Goal: Task Accomplishment & Management: Use online tool/utility

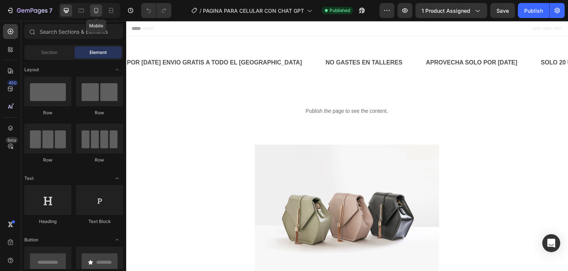
click at [91, 13] on div at bounding box center [96, 10] width 12 height 12
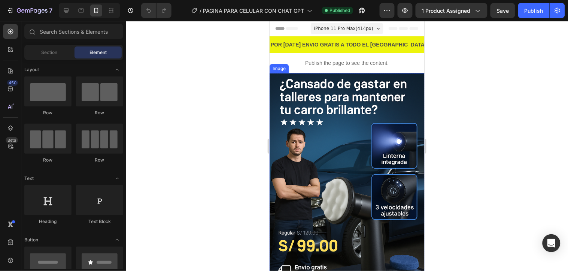
click at [333, 177] on img at bounding box center [346, 189] width 155 height 233
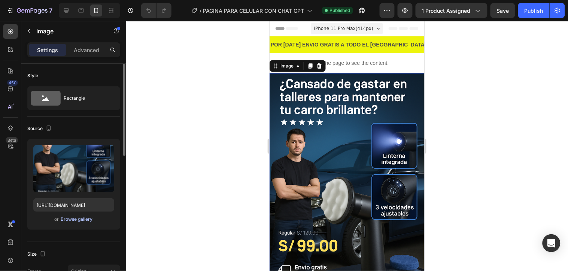
click at [80, 220] on div "Browse gallery" at bounding box center [77, 219] width 32 height 7
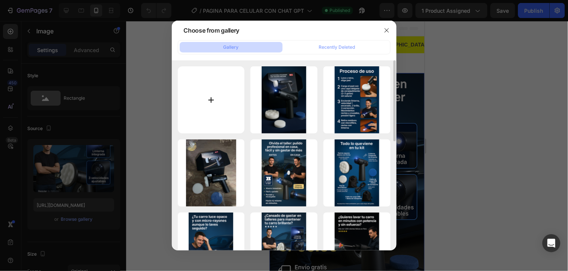
click at [228, 106] on input "file" at bounding box center [211, 99] width 67 height 67
type input "C:\fakepath\Diseño sin título.png"
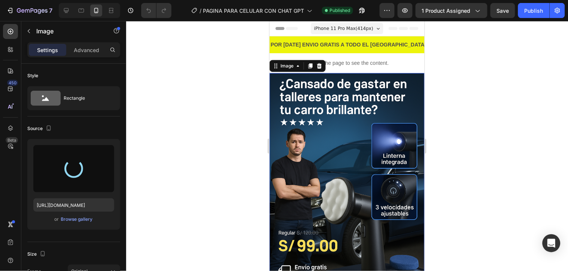
type input "[URL][DOMAIN_NAME]"
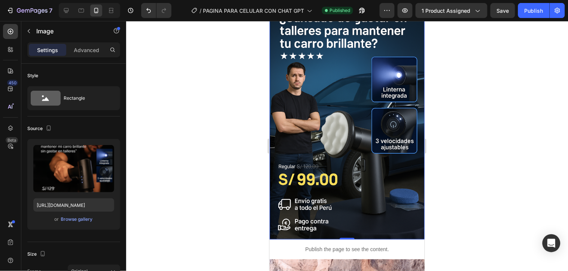
scroll to position [83, 0]
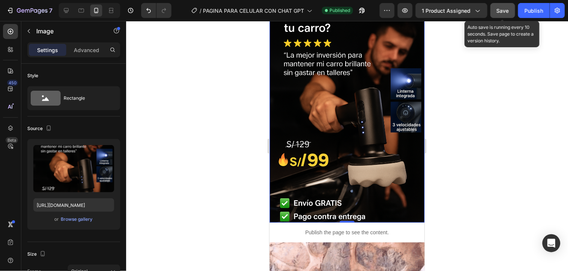
click at [510, 9] on button "Save" at bounding box center [503, 10] width 25 height 15
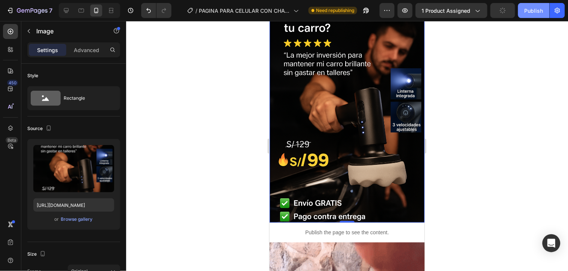
click at [533, 9] on div "Publish" at bounding box center [534, 11] width 19 height 8
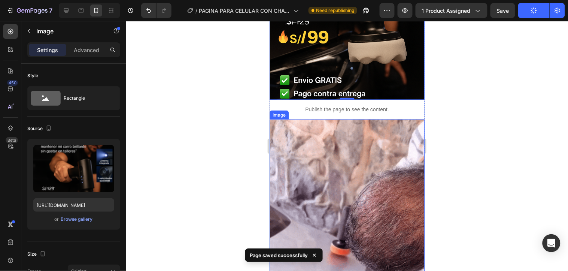
scroll to position [208, 0]
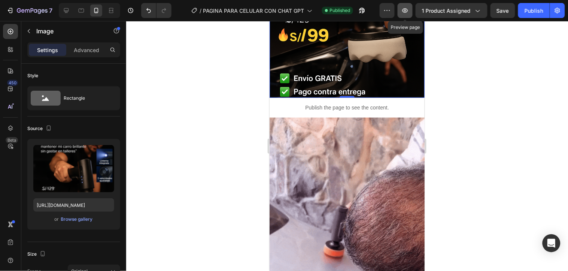
click at [404, 13] on icon "button" at bounding box center [405, 10] width 7 height 7
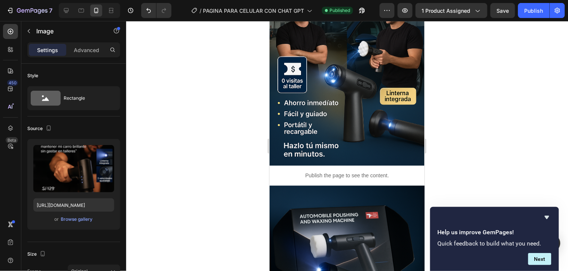
scroll to position [1160, 0]
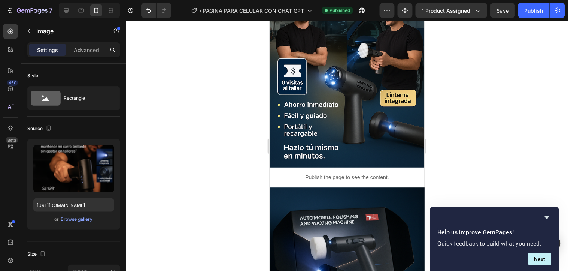
click at [191, 147] on div at bounding box center [347, 146] width 442 height 250
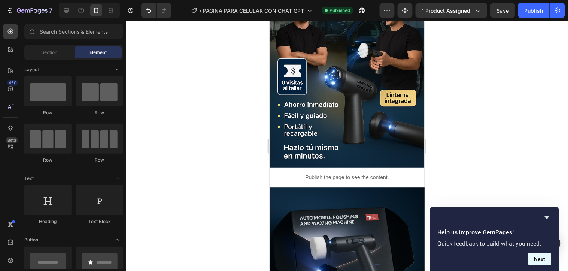
click at [541, 258] on button "Next" at bounding box center [540, 259] width 23 height 12
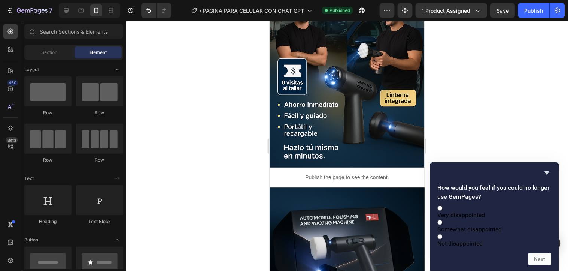
click at [438, 108] on div at bounding box center [347, 146] width 442 height 250
click at [548, 171] on icon "Hide survey" at bounding box center [547, 172] width 4 height 3
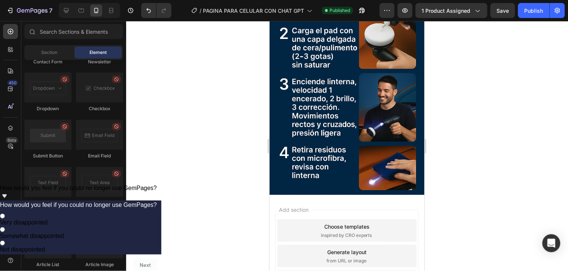
scroll to position [2060, 0]
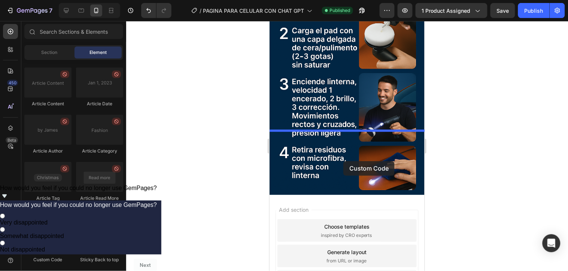
drag, startPoint x: 315, startPoint y: 264, endPoint x: 345, endPoint y: 161, distance: 107.5
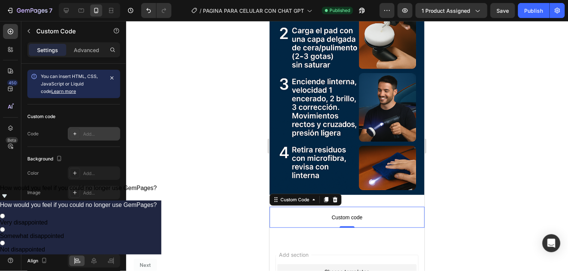
click at [88, 137] on div "Add..." at bounding box center [100, 134] width 35 height 7
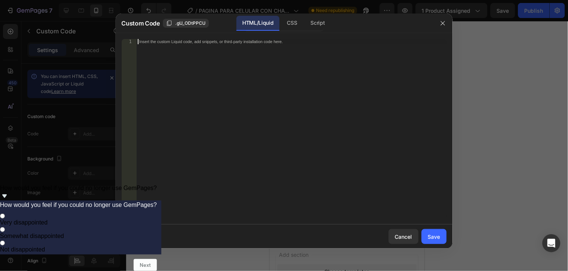
click at [205, 50] on div "Insert the custom Liquid code, add snippets, or third-party installation code h…" at bounding box center [291, 134] width 310 height 190
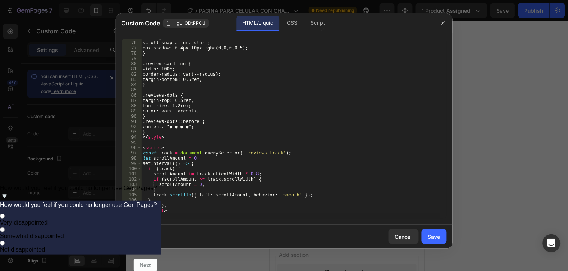
scroll to position [392, 0]
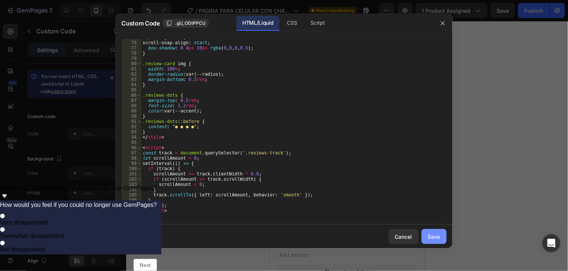
click at [434, 237] on div "Save" at bounding box center [434, 237] width 12 height 8
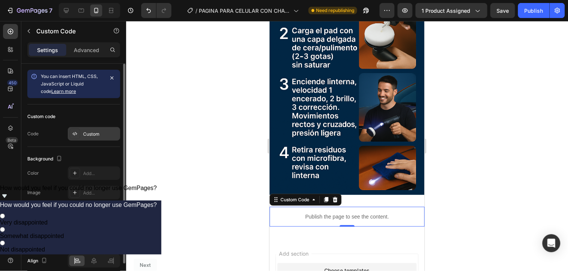
click at [99, 132] on div "Custom" at bounding box center [100, 134] width 35 height 7
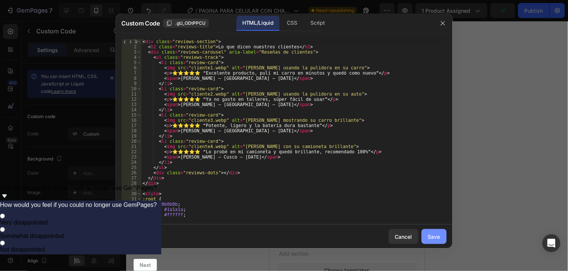
click at [432, 232] on button "Save" at bounding box center [434, 236] width 25 height 15
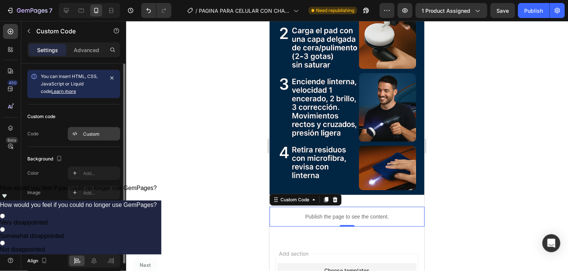
click at [90, 135] on div "Custom" at bounding box center [100, 134] width 35 height 7
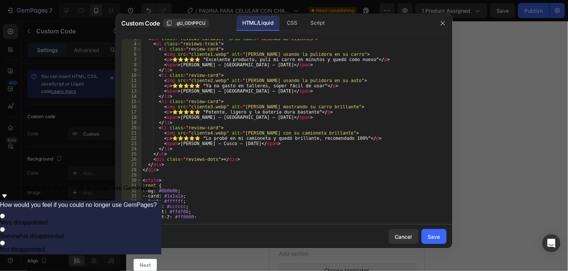
scroll to position [0, 0]
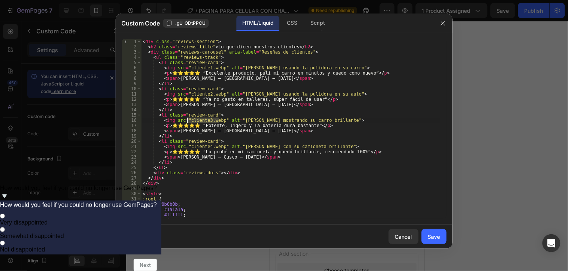
drag, startPoint x: 219, startPoint y: 119, endPoint x: 188, endPoint y: 120, distance: 31.1
click at [188, 120] on div "< div class = "reviews-section" > < h2 class = "reviews-title" > Lo que dicen n…" at bounding box center [290, 134] width 299 height 190
paste textarea "[URL][DOMAIN_NAME]"
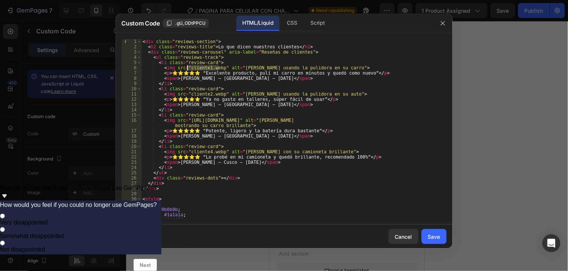
drag, startPoint x: 219, startPoint y: 68, endPoint x: 187, endPoint y: 70, distance: 31.5
click at [187, 70] on div "< div class = "reviews-section" > < h2 class = "reviews-title" > Lo que dicen n…" at bounding box center [290, 134] width 299 height 190
paste textarea "[URL][DOMAIN_NAME]"
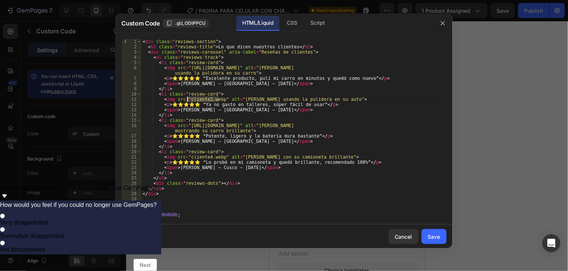
drag, startPoint x: 218, startPoint y: 99, endPoint x: 188, endPoint y: 100, distance: 30.0
click at [188, 100] on div "< div class = "reviews-section" > < h2 class = "reviews-title" > Lo que dicen n…" at bounding box center [290, 134] width 299 height 190
paste textarea "[URL][DOMAIN_NAME]"
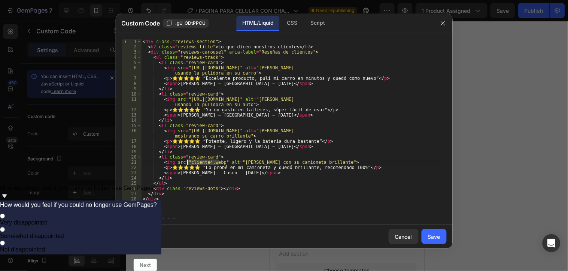
drag, startPoint x: 220, startPoint y: 161, endPoint x: 188, endPoint y: 161, distance: 31.1
click at [188, 161] on div "< div class = "reviews-section" > < h2 class = "reviews-title" > Lo que dicen n…" at bounding box center [290, 134] width 299 height 190
paste textarea "[URL][DOMAIN_NAME]"
type textarea "<img src="[URL][DOMAIN_NAME]" alt="[PERSON_NAME] con su camioneta brillante">"
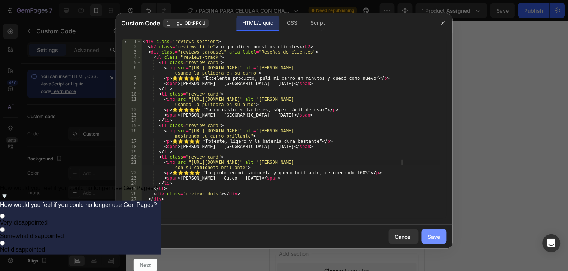
click at [445, 241] on button "Save" at bounding box center [434, 236] width 25 height 15
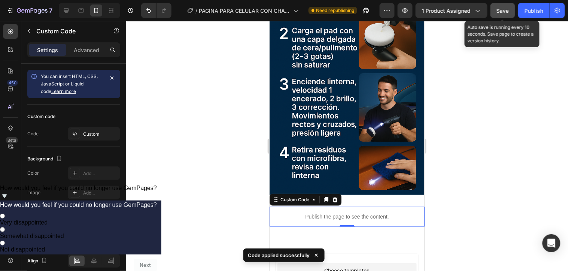
click at [506, 9] on span "Save" at bounding box center [503, 10] width 12 height 6
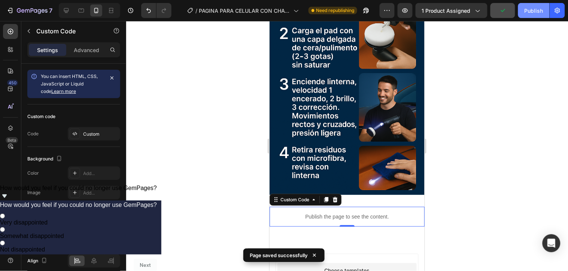
click at [529, 8] on div "Publish" at bounding box center [534, 11] width 19 height 8
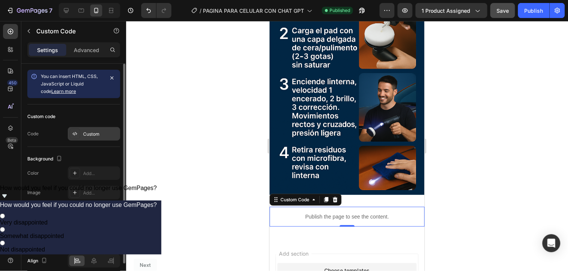
click at [88, 129] on div "Custom" at bounding box center [94, 133] width 52 height 13
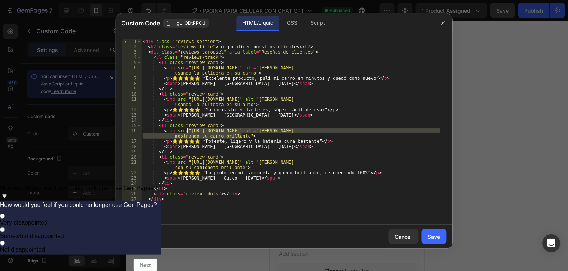
drag, startPoint x: 241, startPoint y: 136, endPoint x: 187, endPoint y: 131, distance: 53.8
click at [187, 131] on div "< div class = "reviews-section" > < h2 class = "reviews-title" > Lo que dicen n…" at bounding box center [290, 134] width 299 height 190
paste textarea
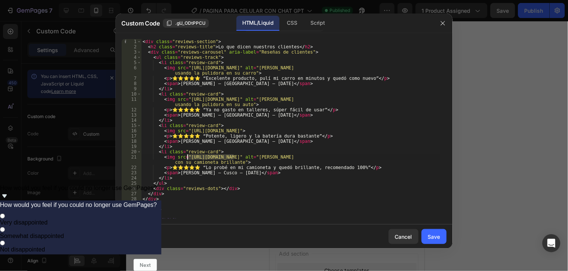
drag, startPoint x: 235, startPoint y: 160, endPoint x: 188, endPoint y: 158, distance: 46.8
click at [188, 158] on div "< div class = "reviews-section" > < h2 class = "reviews-title" > Lo que dicen n…" at bounding box center [290, 134] width 299 height 190
drag, startPoint x: 238, startPoint y: 162, endPoint x: 188, endPoint y: 156, distance: 49.5
click at [188, 156] on div "< div class = "reviews-section" > < h2 class = "reviews-title" > Lo que dicen n…" at bounding box center [290, 134] width 299 height 190
paste textarea "429868?selectedView=all"
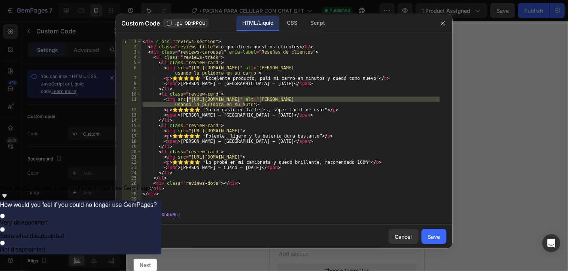
drag, startPoint x: 245, startPoint y: 104, endPoint x: 188, endPoint y: 99, distance: 57.5
click at [188, 99] on div "< div class = "reviews-section" > < h2 class = "reviews-title" > Lo que dicen n…" at bounding box center [290, 134] width 299 height 190
paste textarea "429868?selectedView=all"
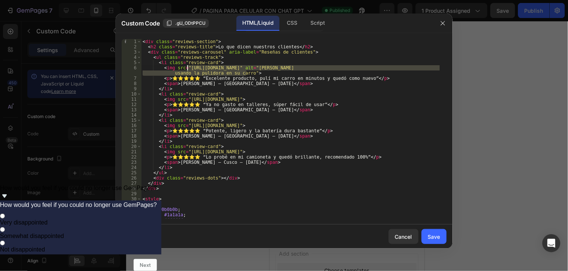
drag, startPoint x: 247, startPoint y: 73, endPoint x: 187, endPoint y: 66, distance: 61.1
click at [187, 66] on div "< div class = "reviews-section" > < h2 class = "reviews-title" > Lo que dicen n…" at bounding box center [290, 134] width 299 height 190
paste textarea "40429868?selectedView=all"
type textarea "<img src="[URL][DOMAIN_NAME]">"
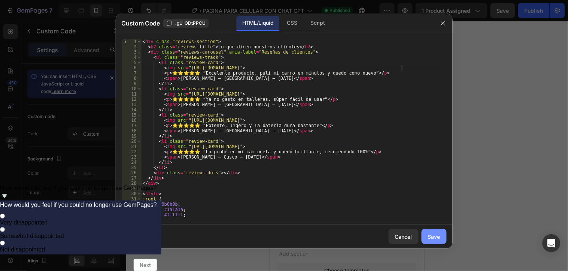
click at [435, 242] on button "Save" at bounding box center [434, 236] width 25 height 15
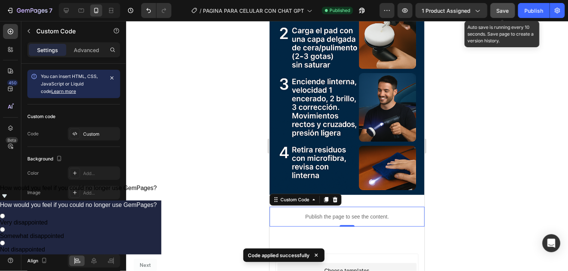
click at [508, 14] on button "Save" at bounding box center [503, 10] width 25 height 15
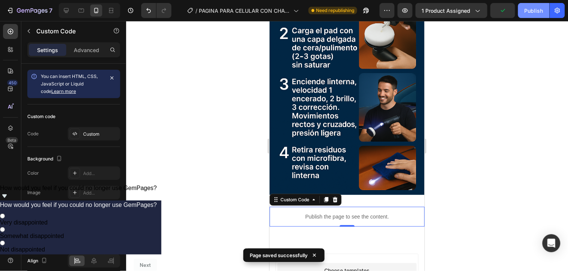
click at [529, 13] on div "Publish" at bounding box center [534, 11] width 19 height 8
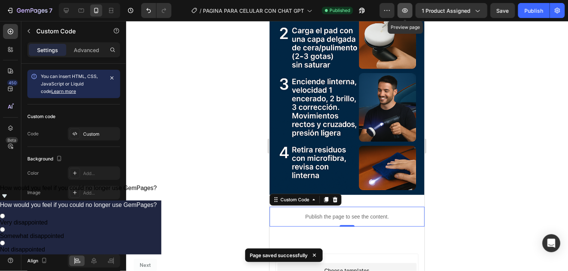
click at [412, 10] on button "button" at bounding box center [405, 10] width 15 height 15
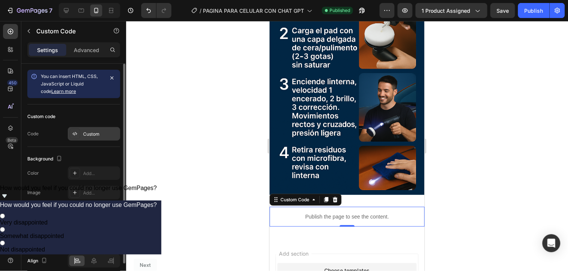
click at [93, 133] on div "Custom" at bounding box center [100, 134] width 35 height 7
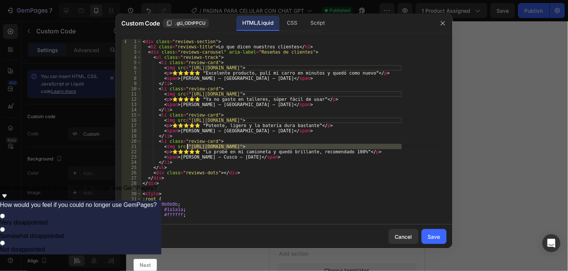
drag, startPoint x: 403, startPoint y: 145, endPoint x: 187, endPoint y: 144, distance: 216.2
click at [187, 144] on div "< div class = "reviews-section" > < h2 class = "reviews-title" > Lo que dicen n…" at bounding box center [290, 134] width 299 height 190
paste textarea "[DOMAIN_NAME][URL]"
type textarea "<img src="[URL][DOMAIN_NAME]">"
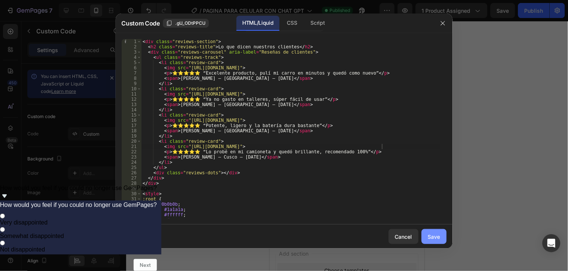
click at [438, 238] on div "Save" at bounding box center [434, 237] width 12 height 8
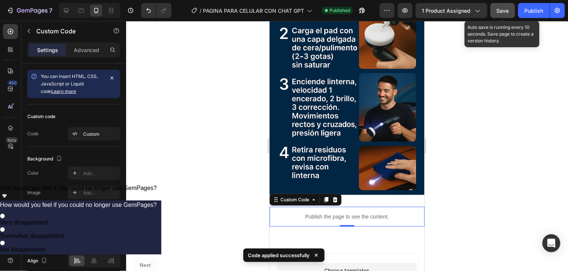
click at [508, 17] on button "Save" at bounding box center [503, 10] width 25 height 15
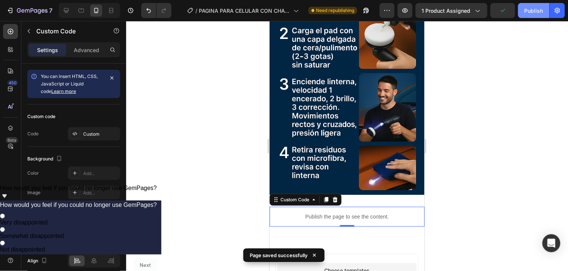
click at [536, 13] on div "Publish" at bounding box center [534, 11] width 19 height 8
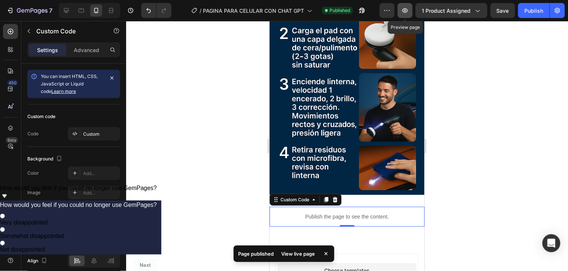
click at [403, 9] on icon "button" at bounding box center [405, 10] width 7 height 7
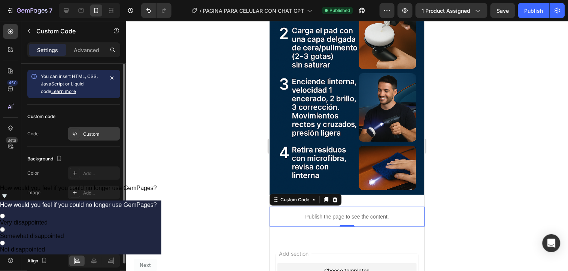
click at [96, 136] on div "Custom" at bounding box center [100, 134] width 35 height 7
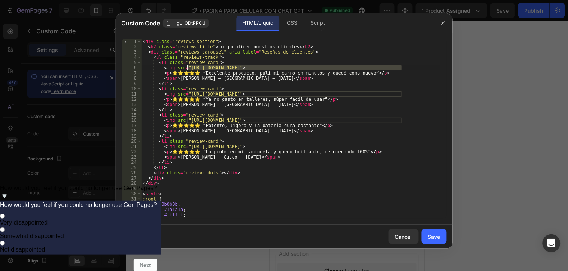
drag, startPoint x: 402, startPoint y: 67, endPoint x: 188, endPoint y: 66, distance: 214.7
click at [188, 66] on div "< div class = "reviews-section" > < h2 class = "reviews-title" > Lo que dicen n…" at bounding box center [290, 134] width 299 height 190
paste textarea "[DOMAIN_NAME][URL][DATE]"
type textarea "<img src="[URL][DOMAIN_NAME][DATE]">"
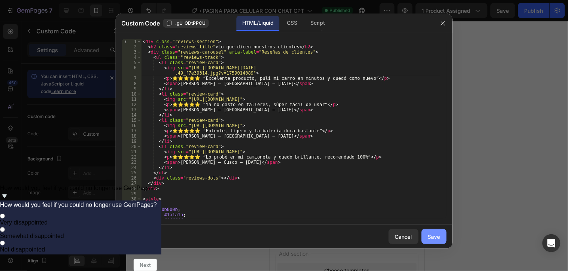
click at [432, 238] on div "Save" at bounding box center [434, 237] width 12 height 8
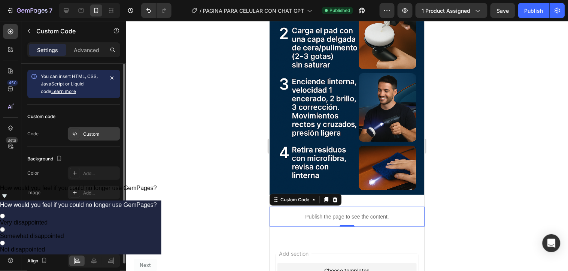
click at [105, 133] on div "Custom" at bounding box center [100, 134] width 35 height 7
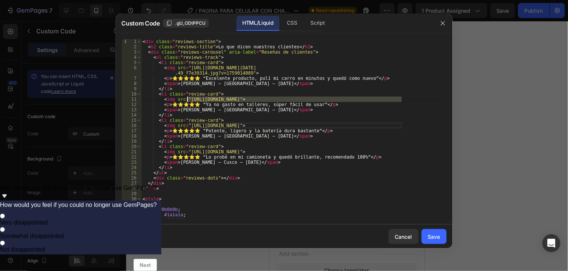
drag, startPoint x: 402, startPoint y: 99, endPoint x: 188, endPoint y: 100, distance: 214.7
click at [188, 100] on div "< div class = "reviews-section" > < h2 class = "reviews-title" > Lo que dicen n…" at bounding box center [290, 134] width 299 height 190
paste textarea "[DOMAIN_NAME][URL]"
type textarea "<img src="[URL][DOMAIN_NAME]">"
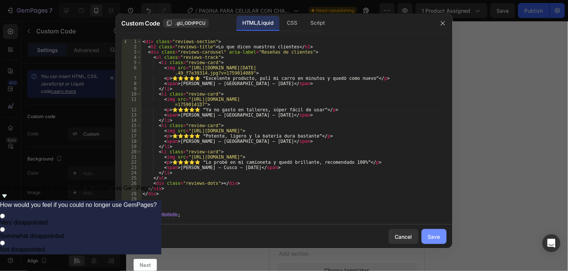
click at [439, 237] on div "Save" at bounding box center [434, 237] width 12 height 8
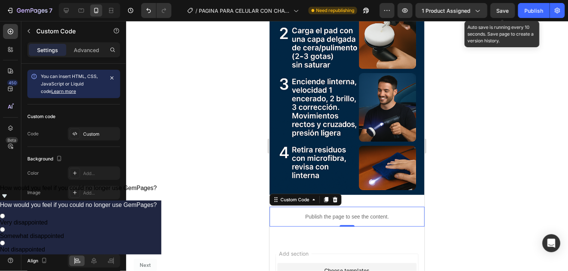
click at [506, 9] on span "Save" at bounding box center [503, 10] width 12 height 6
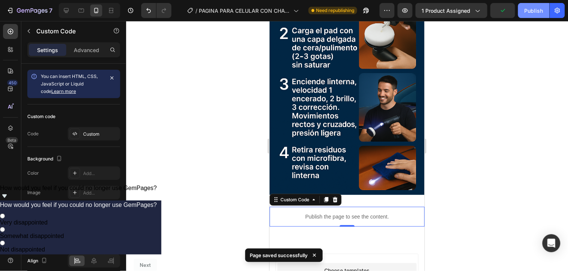
click at [533, 9] on div "Publish" at bounding box center [534, 11] width 19 height 8
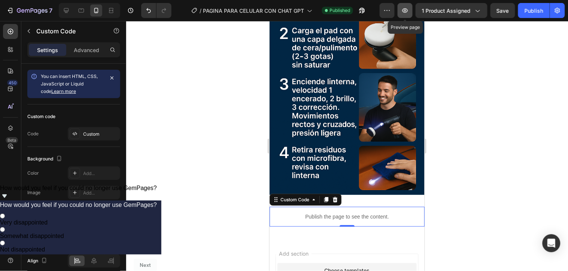
click at [410, 13] on button "button" at bounding box center [405, 10] width 15 height 15
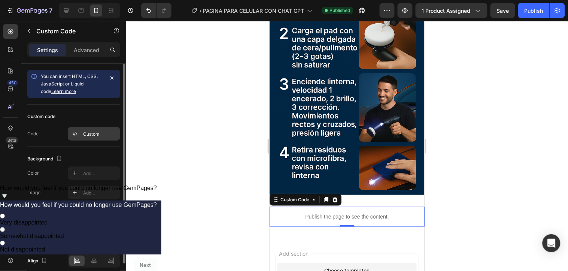
click at [99, 128] on div "Custom" at bounding box center [94, 133] width 52 height 13
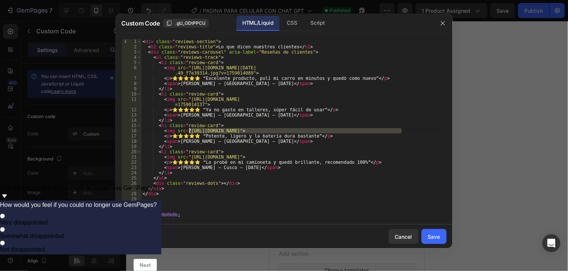
drag, startPoint x: 403, startPoint y: 130, endPoint x: 189, endPoint y: 130, distance: 213.9
click at [189, 130] on div "< div class = "reviews-section" > < h2 class = "reviews-title" > Lo que dicen n…" at bounding box center [290, 134] width 299 height 190
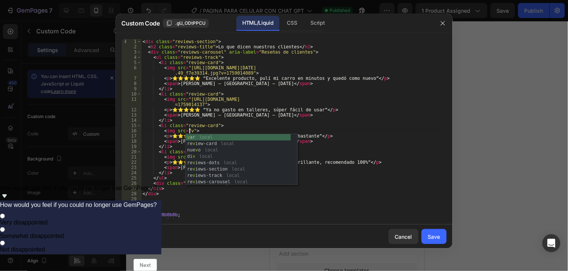
scroll to position [0, 4]
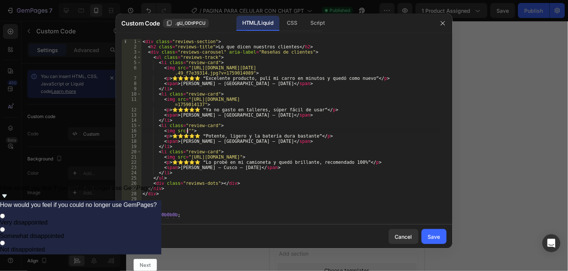
paste textarea "[URL][DOMAIN_NAME]"
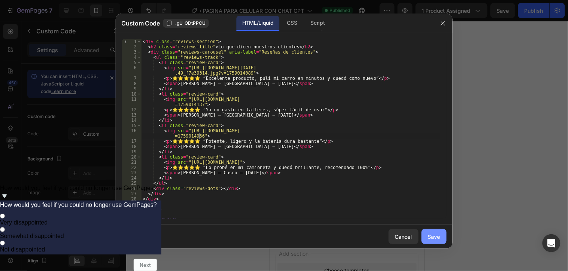
type textarea "<img src="[URL][DOMAIN_NAME]">"
click at [435, 235] on div "Save" at bounding box center [434, 237] width 12 height 8
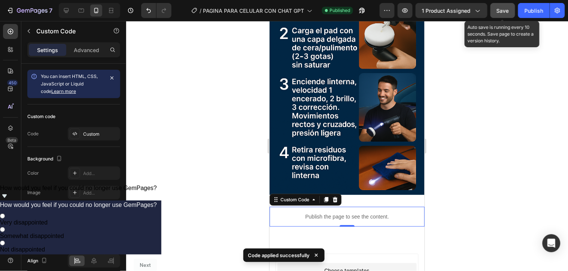
click at [512, 13] on button "Save" at bounding box center [503, 10] width 25 height 15
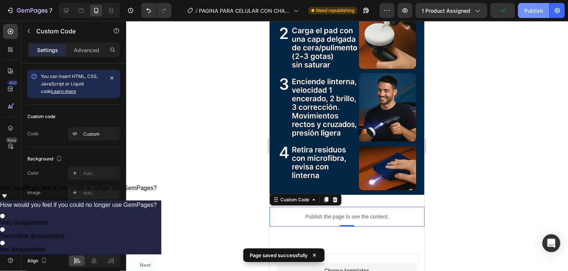
click at [522, 13] on button "Publish" at bounding box center [533, 10] width 31 height 15
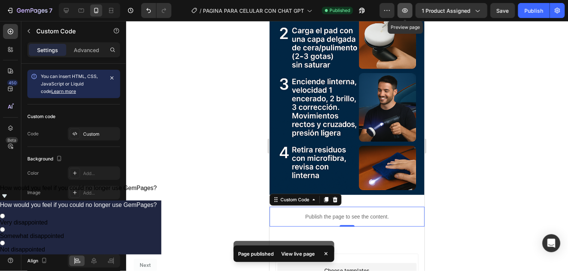
click at [402, 14] on icon "button" at bounding box center [405, 10] width 7 height 7
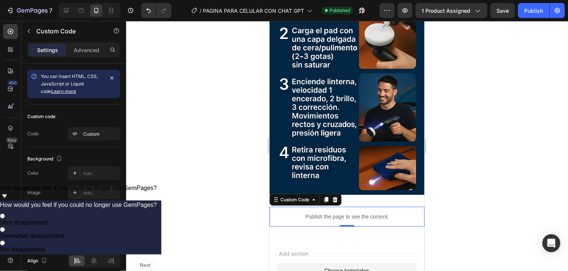
click at [85, 56] on div "Settings Advanced" at bounding box center [73, 49] width 93 height 15
click at [84, 51] on p "Advanced" at bounding box center [86, 50] width 25 height 8
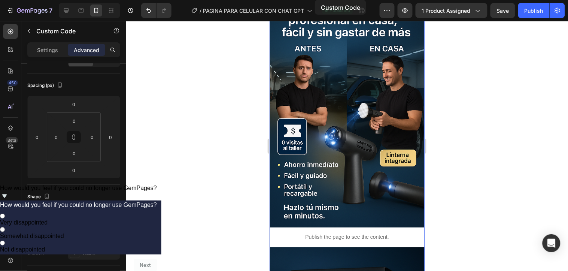
scroll to position [1028, 0]
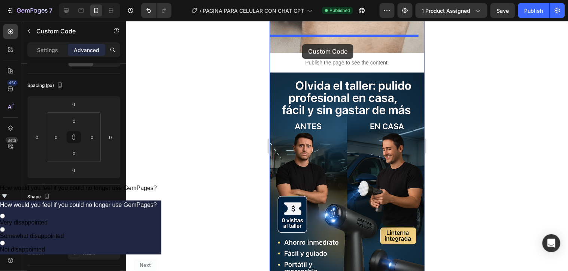
drag, startPoint x: 287, startPoint y: 152, endPoint x: 302, endPoint y: 44, distance: 109.3
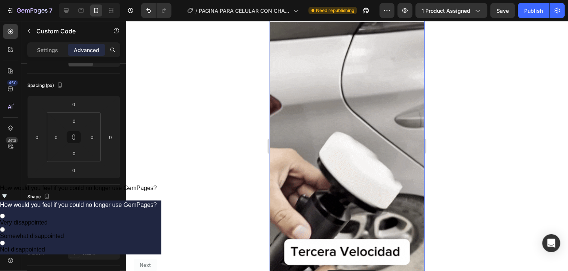
scroll to position [818, 0]
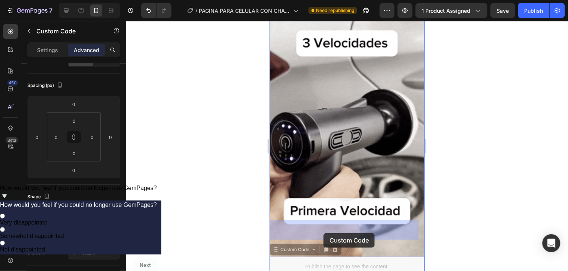
drag, startPoint x: 361, startPoint y: 72, endPoint x: 323, endPoint y: 236, distance: 169.1
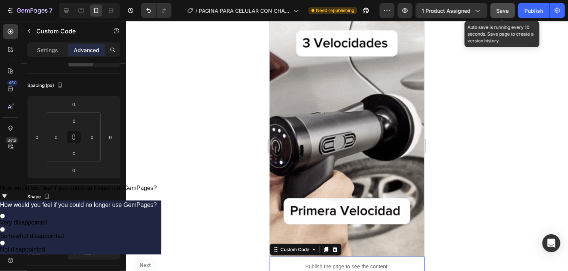
click at [494, 6] on button "Save" at bounding box center [503, 10] width 25 height 15
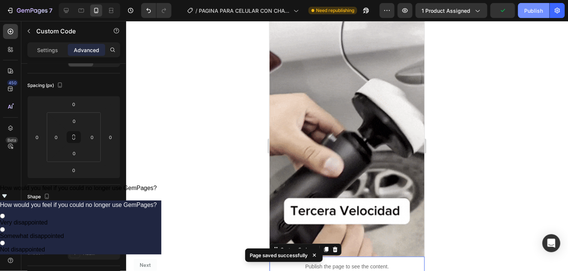
click at [532, 9] on div "Publish" at bounding box center [534, 11] width 19 height 8
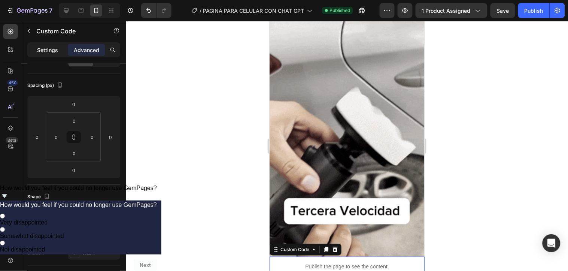
click at [57, 50] on p "Settings" at bounding box center [47, 50] width 21 height 8
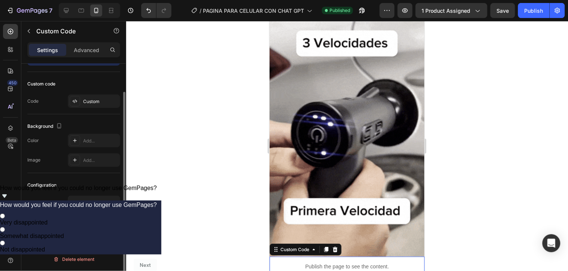
scroll to position [32, 0]
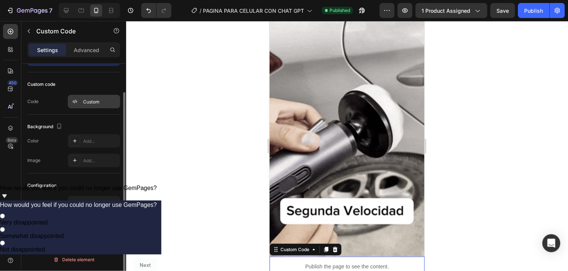
click at [96, 102] on div "Custom" at bounding box center [100, 102] width 35 height 7
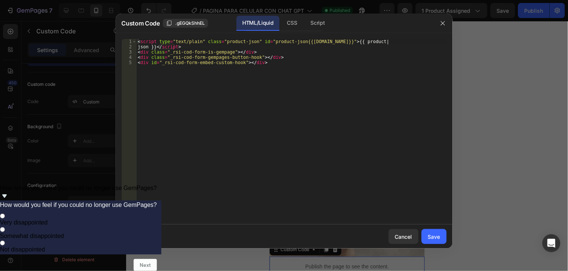
type textarea "<div id="_rsi-cod-form-embed-custom-hook"></div>"
click at [224, 100] on div "< script type = "text/plain" class = "product-json" id = "product-json{{[DOMAIN…" at bounding box center [291, 134] width 310 height 190
click at [446, 23] on icon "button" at bounding box center [443, 23] width 6 height 6
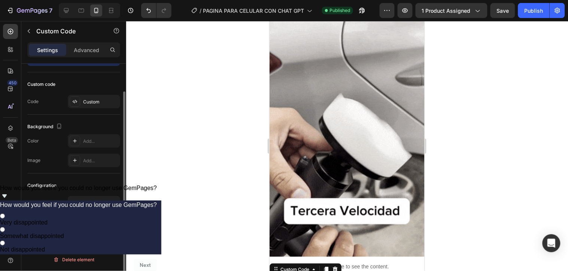
scroll to position [32, 0]
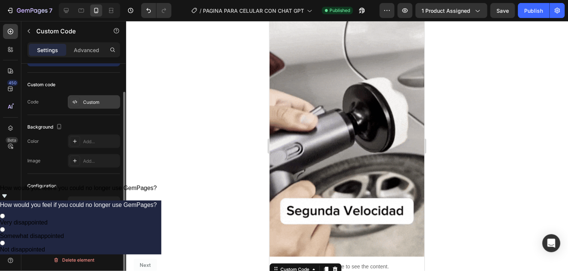
click at [99, 100] on div "Custom" at bounding box center [100, 102] width 35 height 7
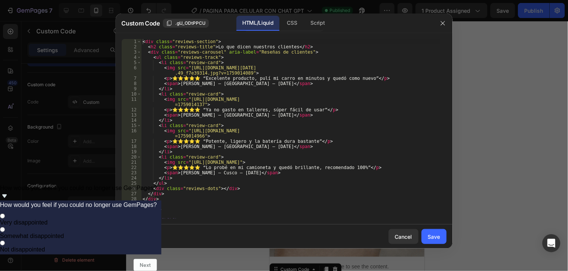
click at [227, 146] on div "< div class = "reviews-section" > < h2 class = "reviews-title" > Lo que dicen n…" at bounding box center [290, 134] width 299 height 190
type textarea "</script>"
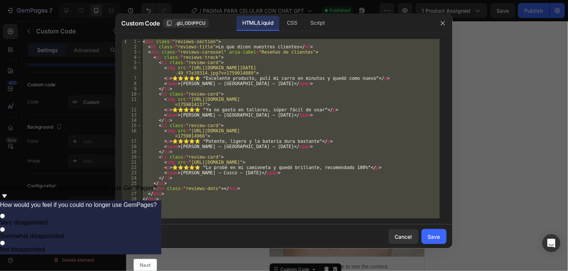
click at [487, 199] on div at bounding box center [284, 135] width 568 height 271
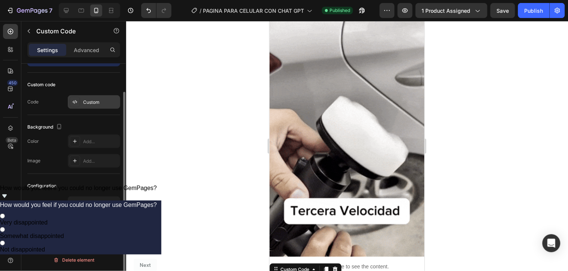
click at [99, 101] on div "Custom" at bounding box center [100, 102] width 35 height 7
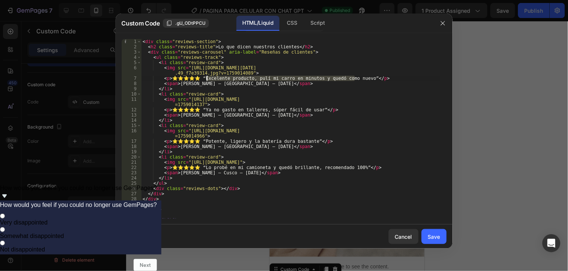
drag, startPoint x: 361, startPoint y: 78, endPoint x: 207, endPoint y: 79, distance: 154.0
click at [207, 79] on div "< div class = "reviews-section" > < h2 class = "reviews-title" > Lo que dicen n…" at bounding box center [290, 134] width 299 height 190
click at [361, 79] on div "< div class = "reviews-section" > < h2 class = "reviews-title" > Lo que dicen n…" at bounding box center [290, 128] width 299 height 179
click at [361, 79] on div "< div class = "reviews-section" > < h2 class = "reviews-title" > Lo que dicen n…" at bounding box center [290, 134] width 299 height 190
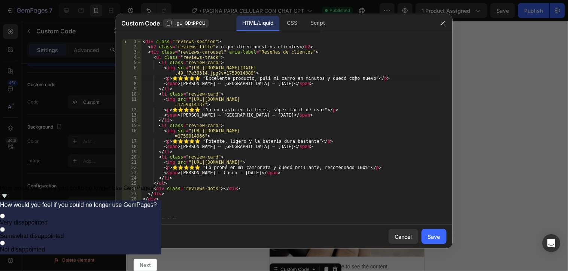
click at [361, 79] on div "< div class = "reviews-section" > < h2 class = "reviews-title" > Lo que dicen n…" at bounding box center [290, 134] width 299 height 190
click at [362, 77] on div "< div class = "reviews-section" > < h2 class = "reviews-title" > Lo que dicen n…" at bounding box center [290, 134] width 299 height 190
click at [362, 77] on div "< div class = "reviews-section" > < h2 class = "reviews-title" > Lo que dicen n…" at bounding box center [290, 128] width 299 height 179
click at [317, 79] on div "< div class = "reviews-section" > < h2 class = "reviews-title" > Lo que dicen n…" at bounding box center [290, 134] width 299 height 190
click at [258, 79] on div "< div class = "reviews-section" > < h2 class = "reviews-title" > Lo que dicen n…" at bounding box center [290, 134] width 299 height 190
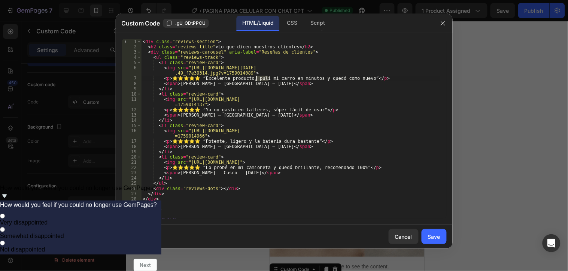
click at [258, 79] on div "< div class = "reviews-section" > < h2 class = "reviews-title" > Lo que dicen n…" at bounding box center [290, 134] width 299 height 190
click at [208, 79] on div "< div class = "reviews-section" > < h2 class = "reviews-title" > Lo que dicen n…" at bounding box center [290, 134] width 299 height 190
click at [314, 102] on div "< div class = "reviews-section" > < h2 class = "reviews-title" > Lo que dicen n…" at bounding box center [290, 134] width 299 height 190
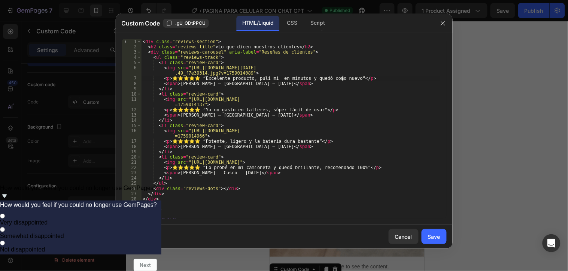
drag, startPoint x: 350, startPoint y: 78, endPoint x: 342, endPoint y: 78, distance: 7.5
click at [342, 78] on div "< div class = "reviews-section" > < h2 class = "reviews-title" > Lo que dicen n…" at bounding box center [290, 134] width 299 height 190
click at [342, 78] on div "< div class = "reviews-section" > < h2 class = "reviews-title" > Lo que dicen n…" at bounding box center [290, 128] width 299 height 179
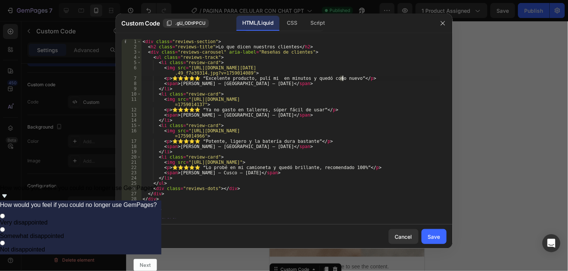
click at [342, 78] on div "< div class = "reviews-section" > < h2 class = "reviews-title" > Lo que dicen n…" at bounding box center [290, 134] width 299 height 190
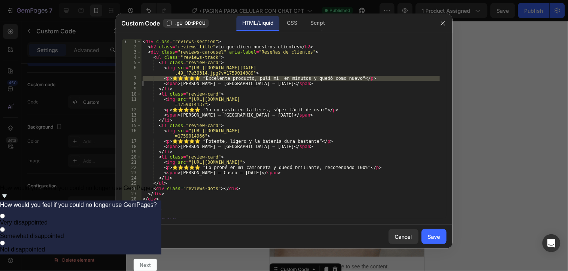
click at [342, 78] on div "< div class = "reviews-section" > < h2 class = "reviews-title" > Lo que dicen n…" at bounding box center [290, 134] width 299 height 190
paste textarea
type textarea "<span>[PERSON_NAME] – [GEOGRAPHIC_DATA] – [DATE]</span>"
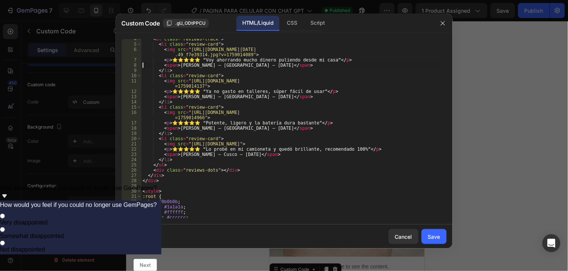
scroll to position [19, 0]
click at [442, 232] on button "Save" at bounding box center [434, 236] width 25 height 15
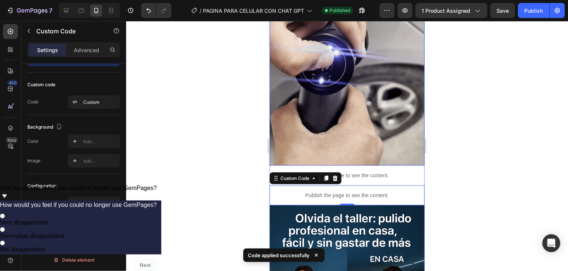
scroll to position [910, 0]
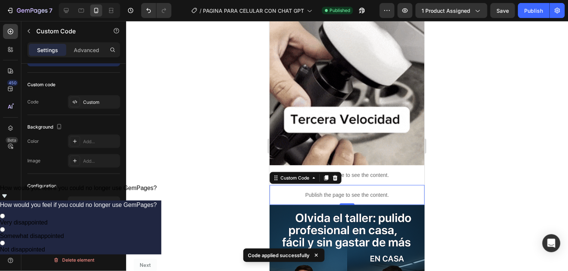
click at [479, 140] on div at bounding box center [347, 146] width 442 height 250
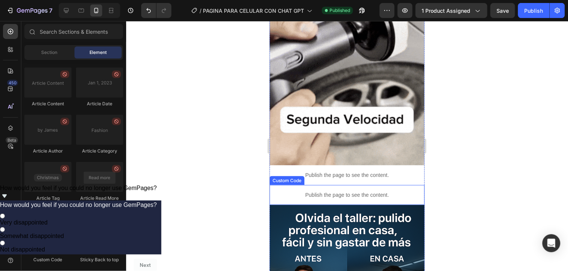
click at [350, 191] on p "Publish the page to see the content." at bounding box center [346, 195] width 155 height 8
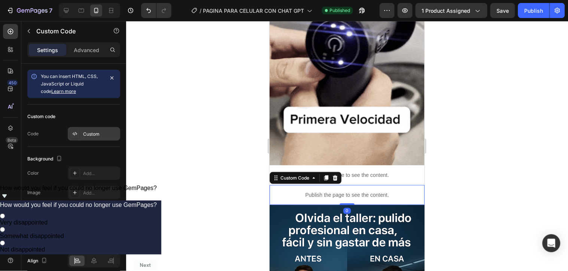
click at [99, 128] on div "Custom" at bounding box center [94, 133] width 52 height 13
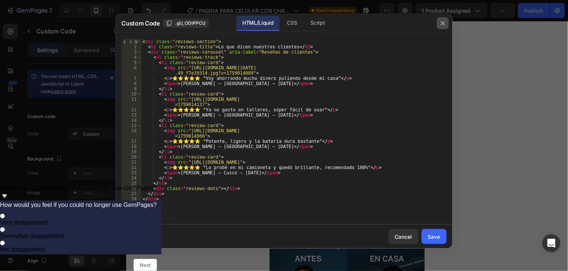
click at [447, 27] on button "button" at bounding box center [443, 23] width 12 height 12
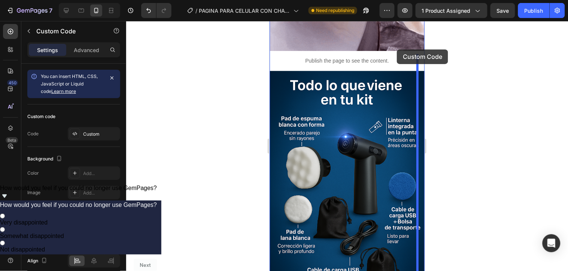
scroll to position [466, 0]
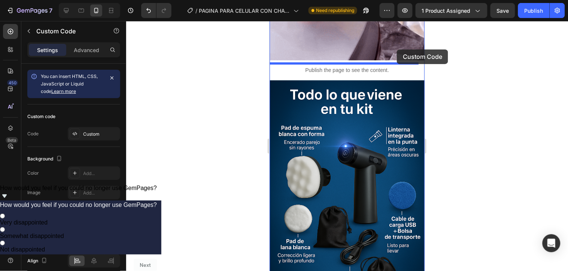
drag, startPoint x: 376, startPoint y: 161, endPoint x: 393, endPoint y: 60, distance: 102.5
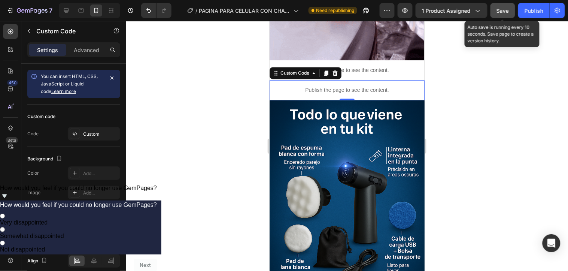
click at [496, 12] on button "Save" at bounding box center [503, 10] width 25 height 15
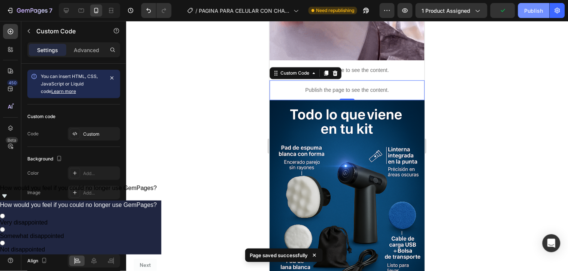
click at [533, 10] on div "Publish" at bounding box center [534, 11] width 19 height 8
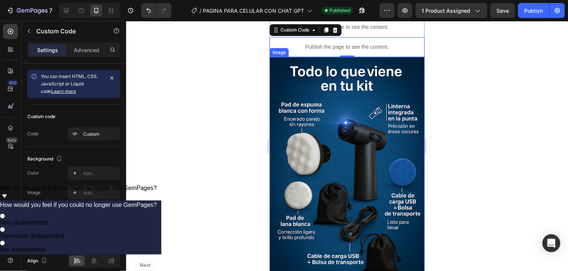
scroll to position [510, 0]
click at [358, 162] on img at bounding box center [346, 172] width 155 height 233
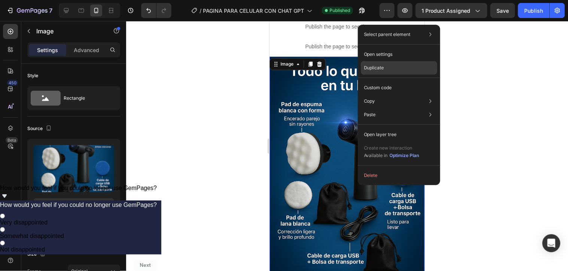
click at [393, 61] on div "Duplicate" at bounding box center [399, 67] width 76 height 13
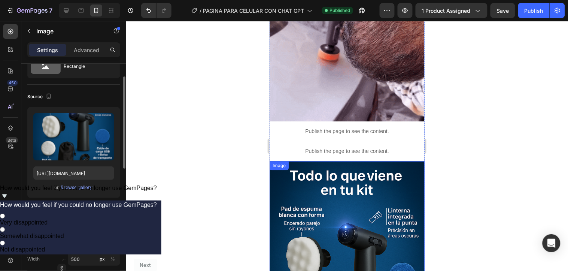
scroll to position [403, 0]
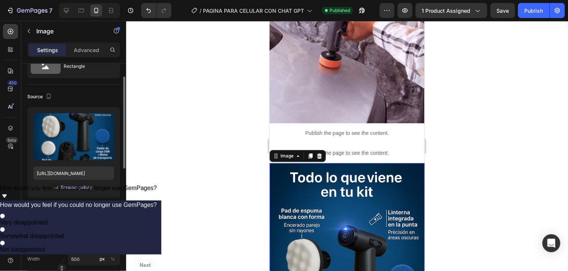
click at [76, 189] on div "Browse gallery" at bounding box center [77, 187] width 32 height 7
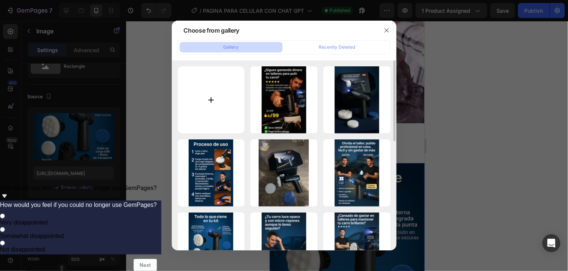
click at [227, 69] on input "file" at bounding box center [211, 99] width 67 height 67
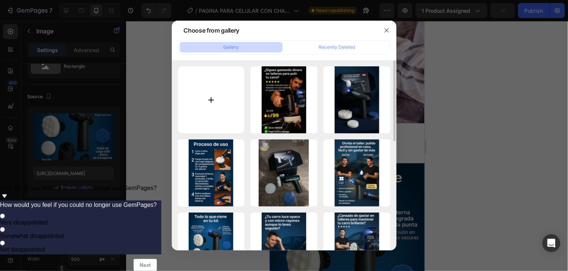
type input "C:\fakepath\ChatGPT Image [DATE], 18_26_20.png"
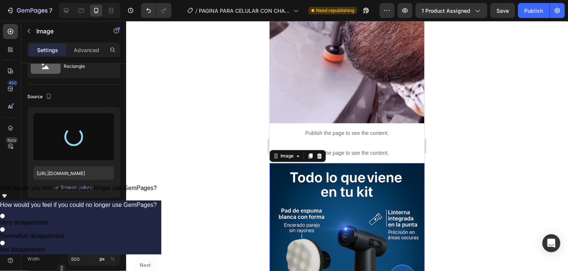
type input "[URL][DOMAIN_NAME]"
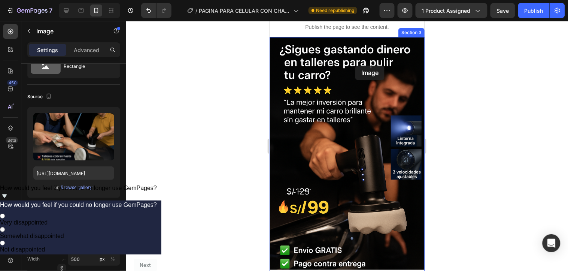
scroll to position [20, 0]
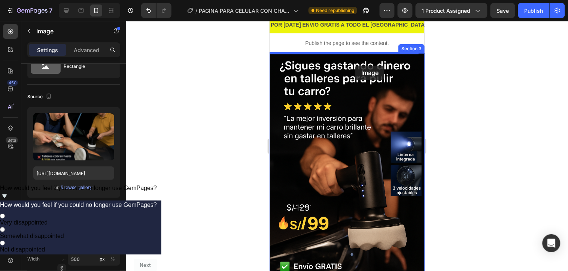
drag, startPoint x: 359, startPoint y: 212, endPoint x: 355, endPoint y: 65, distance: 147.3
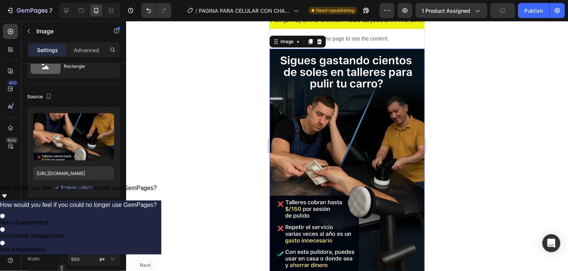
scroll to position [0, 0]
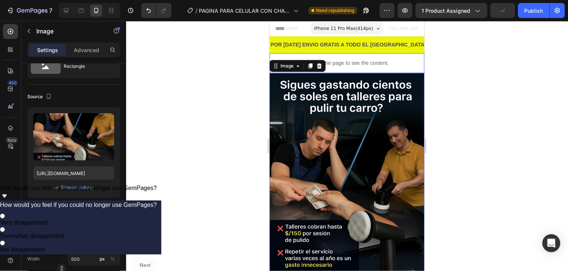
click at [348, 59] on p "Publish the page to see the content." at bounding box center [346, 63] width 155 height 8
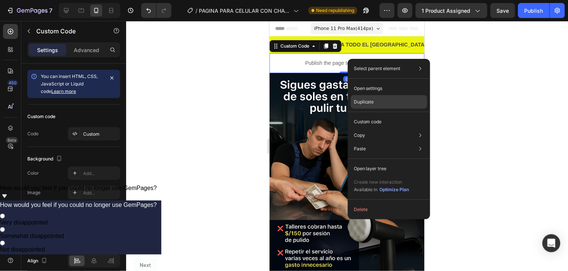
click at [363, 103] on p "Duplicate" at bounding box center [364, 102] width 20 height 7
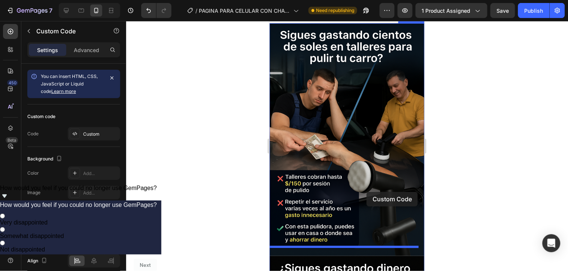
scroll to position [130, 0]
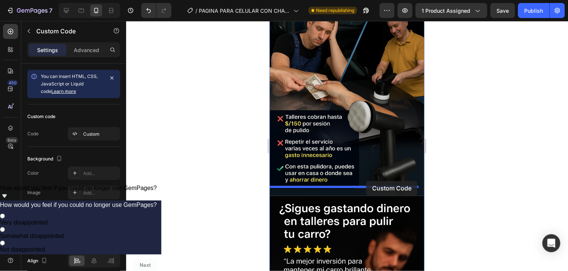
drag, startPoint x: 359, startPoint y: 79, endPoint x: 366, endPoint y: 181, distance: 102.1
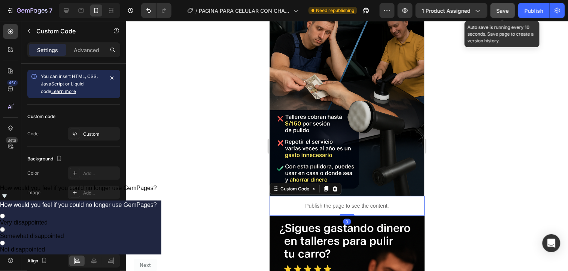
click at [504, 3] on button "Save" at bounding box center [503, 10] width 25 height 15
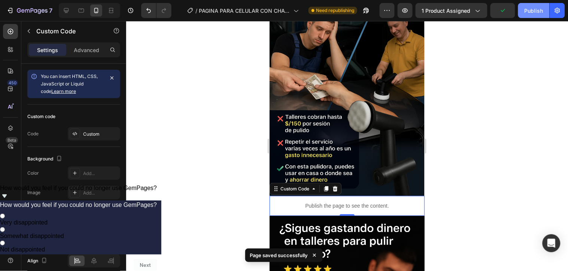
click at [533, 6] on button "Publish" at bounding box center [533, 10] width 31 height 15
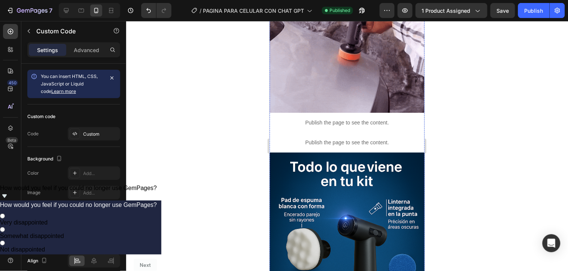
scroll to position [686, 0]
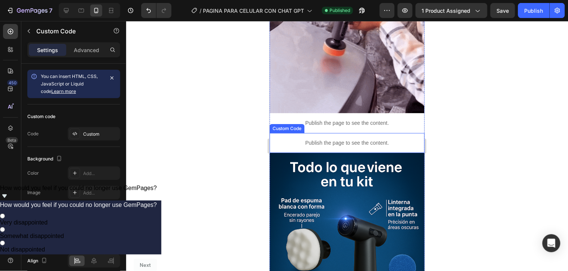
click at [348, 133] on div "Publish the page to see the content." at bounding box center [346, 143] width 155 height 20
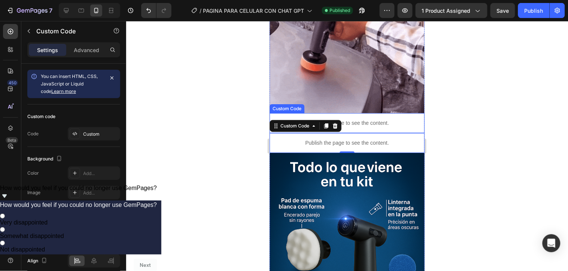
click at [363, 113] on div "Publish the page to see the content." at bounding box center [346, 123] width 155 height 20
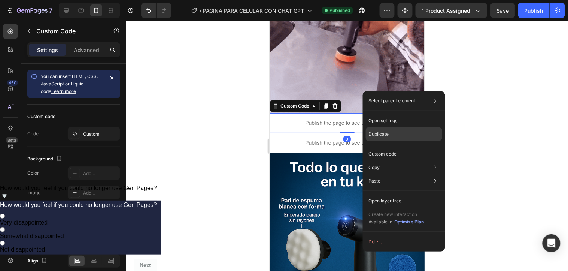
drag, startPoint x: 381, startPoint y: 133, endPoint x: 106, endPoint y: 108, distance: 276.1
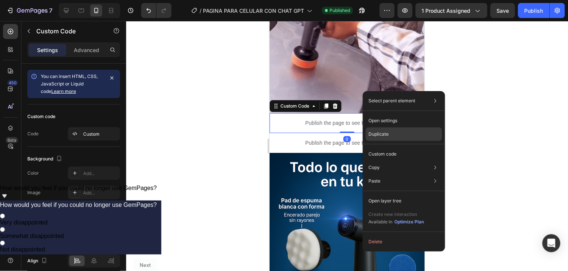
click at [381, 133] on p "Duplicate" at bounding box center [379, 134] width 20 height 7
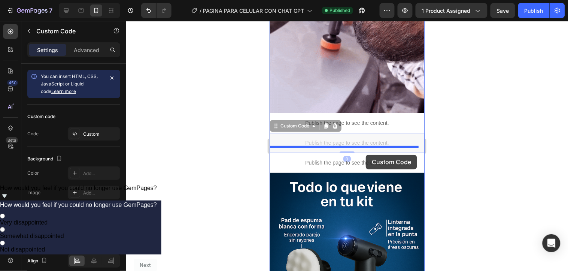
drag, startPoint x: 359, startPoint y: 117, endPoint x: 366, endPoint y: 154, distance: 38.1
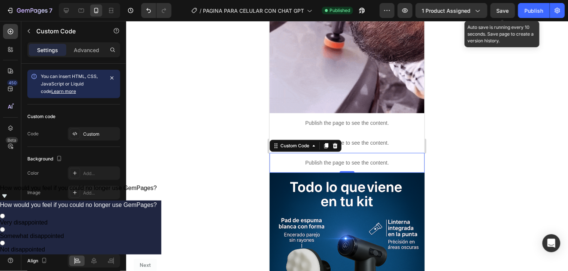
click at [503, 10] on span "Save" at bounding box center [503, 10] width 12 height 6
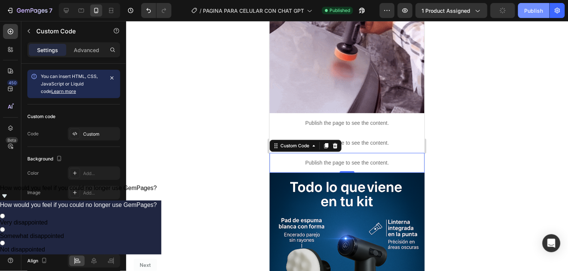
click at [527, 10] on div "Publish" at bounding box center [534, 11] width 19 height 8
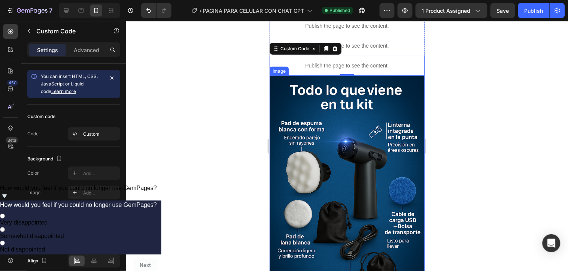
scroll to position [783, 0]
click at [361, 190] on img at bounding box center [346, 191] width 155 height 233
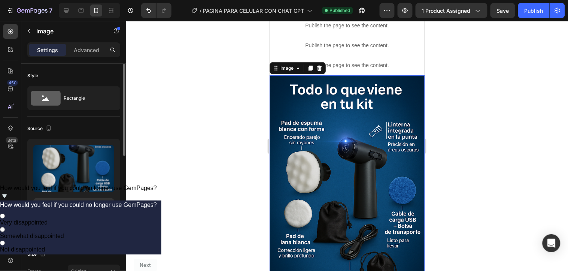
click at [73, 221] on div "Browse gallery" at bounding box center [77, 219] width 32 height 7
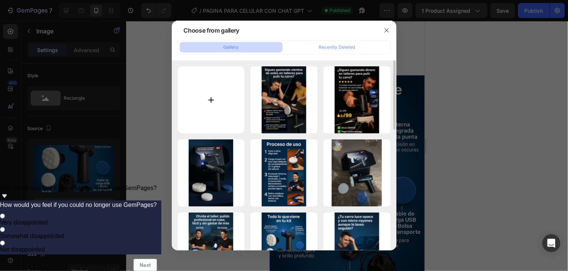
click at [233, 96] on input "file" at bounding box center [211, 99] width 67 height 67
type input "C:\fakepath\a89e003c-c6d7-4e2e-af03-345dc6e8d6ee.png"
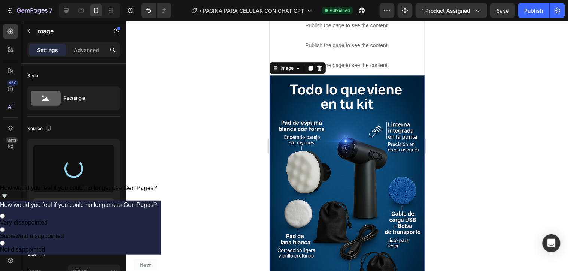
type input "[URL][DOMAIN_NAME]"
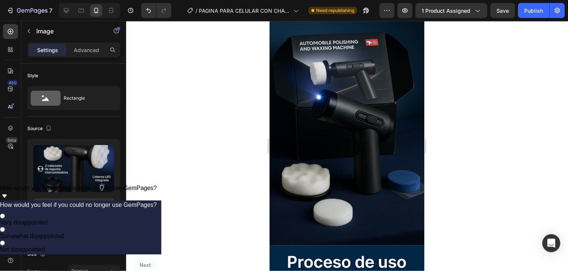
scroll to position [1648, 0]
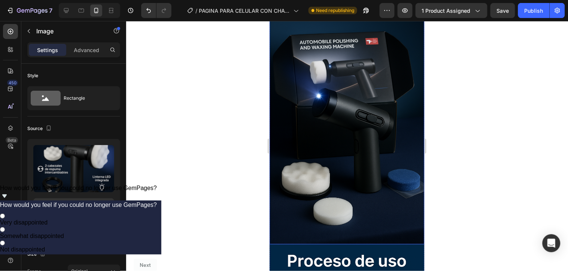
click at [370, 120] on img at bounding box center [346, 127] width 155 height 233
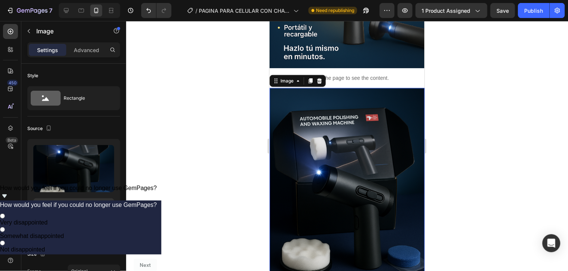
scroll to position [1573, 0]
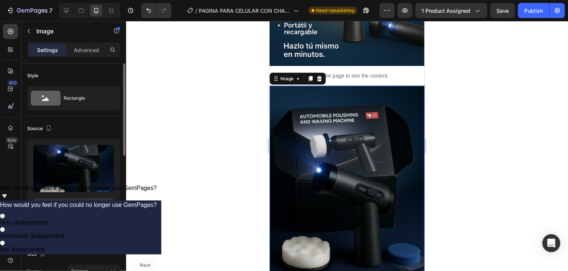
click at [83, 218] on div "Browse gallery" at bounding box center [77, 219] width 32 height 7
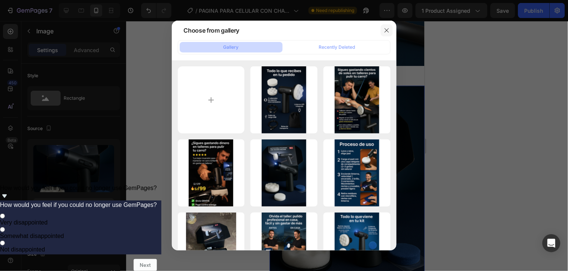
click at [388, 26] on button "button" at bounding box center [387, 30] width 12 height 12
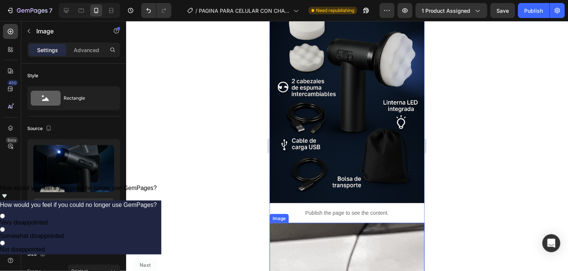
scroll to position [881, 0]
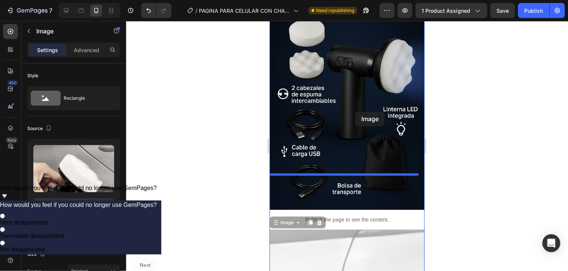
drag, startPoint x: 351, startPoint y: 260, endPoint x: 355, endPoint y: 111, distance: 148.4
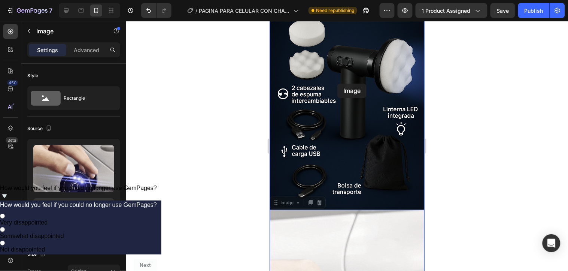
drag, startPoint x: 335, startPoint y: 196, endPoint x: 337, endPoint y: 83, distance: 113.1
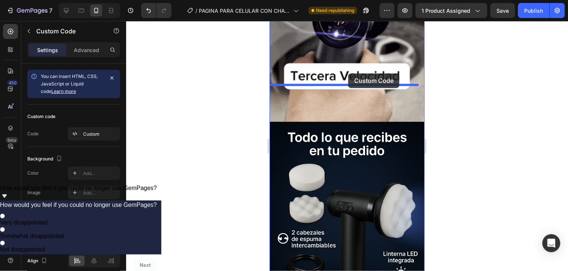
scroll to position [1011, 0]
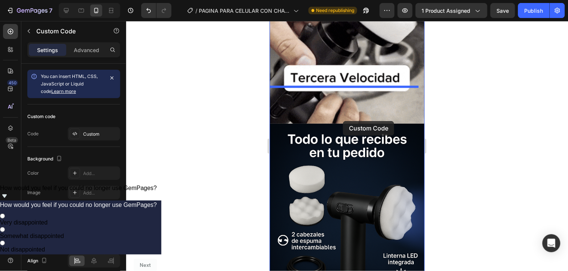
drag, startPoint x: 324, startPoint y: 199, endPoint x: 341, endPoint y: 104, distance: 97.1
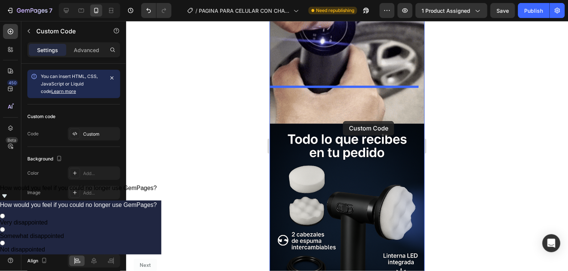
click at [341, 104] on div "iPhone 11 Pro Max ( 414 px) iPhone 13 Mini iPhone 13 Pro iPhone 11 Pro Max iPho…" at bounding box center [346, 154] width 155 height 2288
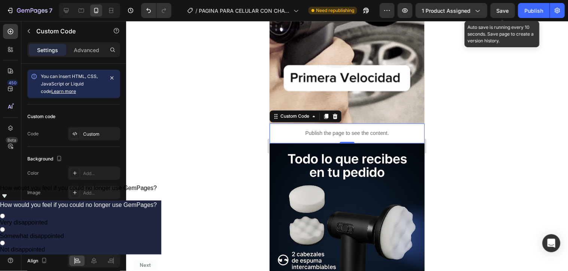
click at [506, 9] on span "Save" at bounding box center [503, 10] width 12 height 6
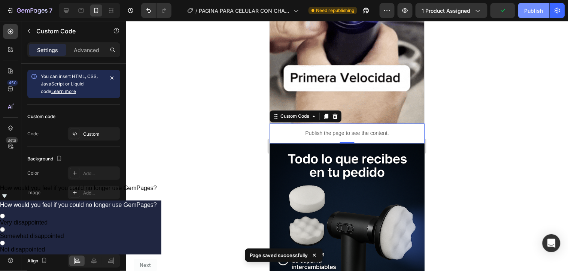
click at [528, 10] on div "Publish" at bounding box center [534, 11] width 19 height 8
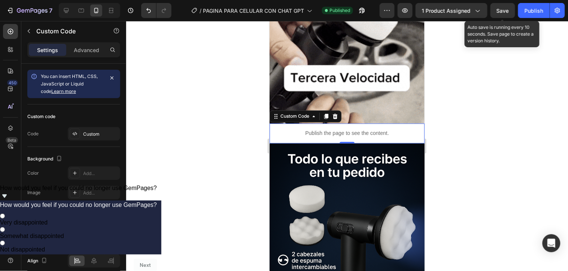
click at [499, 9] on span "Save" at bounding box center [503, 10] width 12 height 6
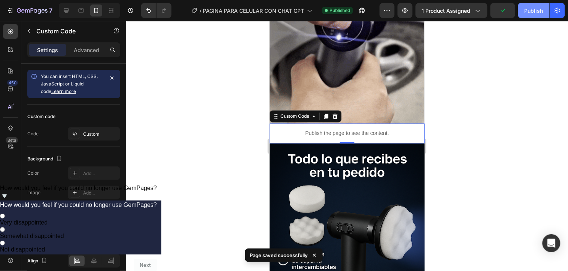
click at [529, 9] on div "Publish" at bounding box center [534, 11] width 19 height 8
